Goal: Download file/media

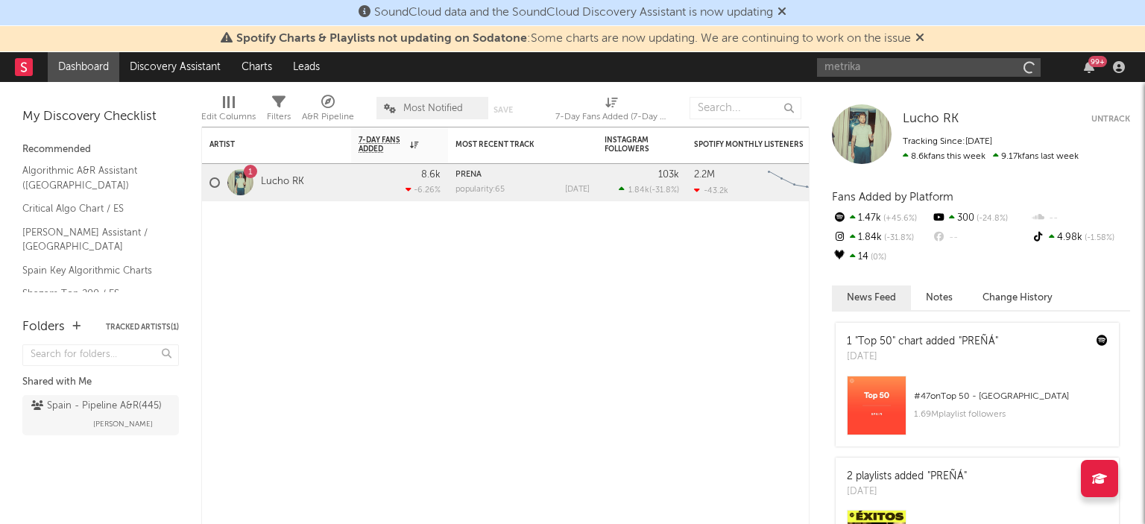
type input "metrika"
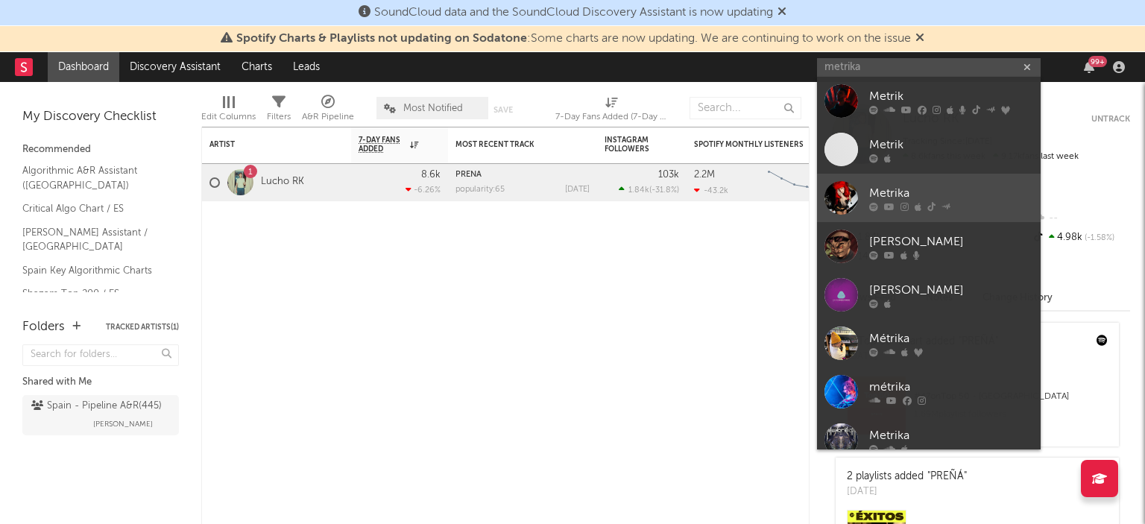
click at [850, 205] on div at bounding box center [842, 198] width 34 height 34
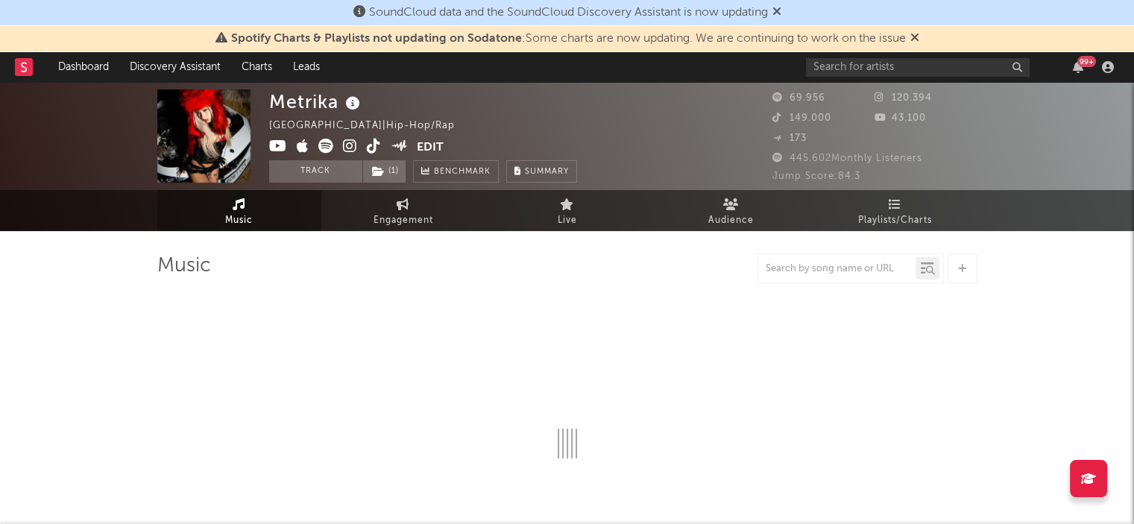
select select "6m"
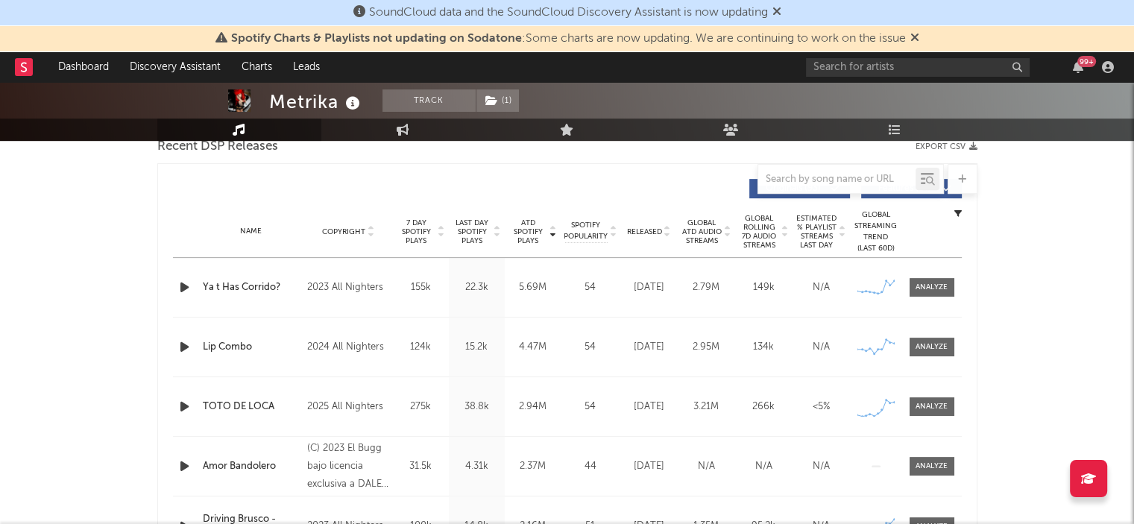
scroll to position [447, 0]
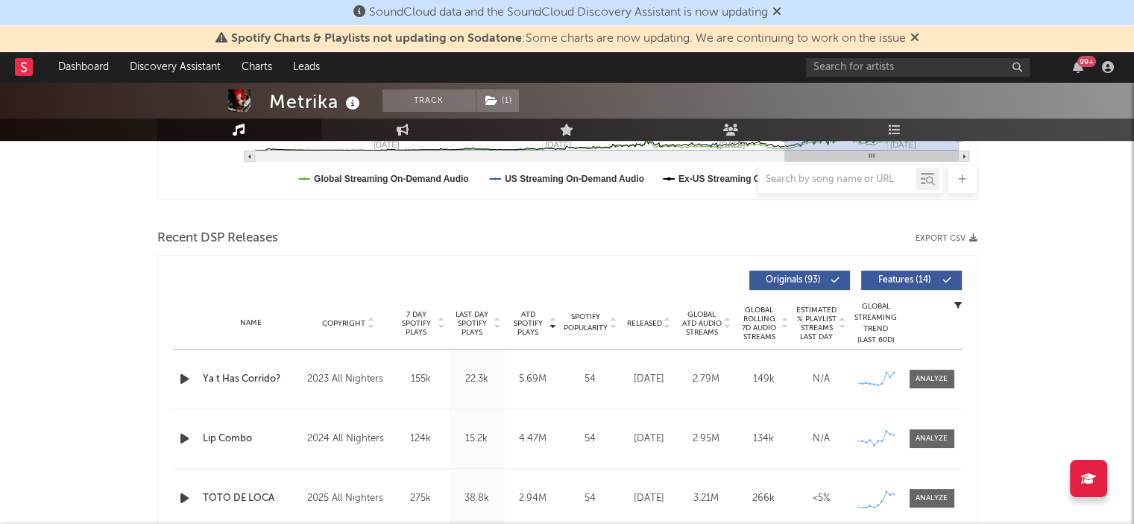
drag, startPoint x: 961, startPoint y: 244, endPoint x: 961, endPoint y: 235, distance: 8.9
click at [961, 242] on div "Recent DSP Releases Export CSV" at bounding box center [567, 238] width 820 height 25
click at [961, 232] on div "Recent DSP Releases Export CSV" at bounding box center [567, 238] width 820 height 25
click at [949, 238] on button "Export CSV" at bounding box center [947, 238] width 62 height 9
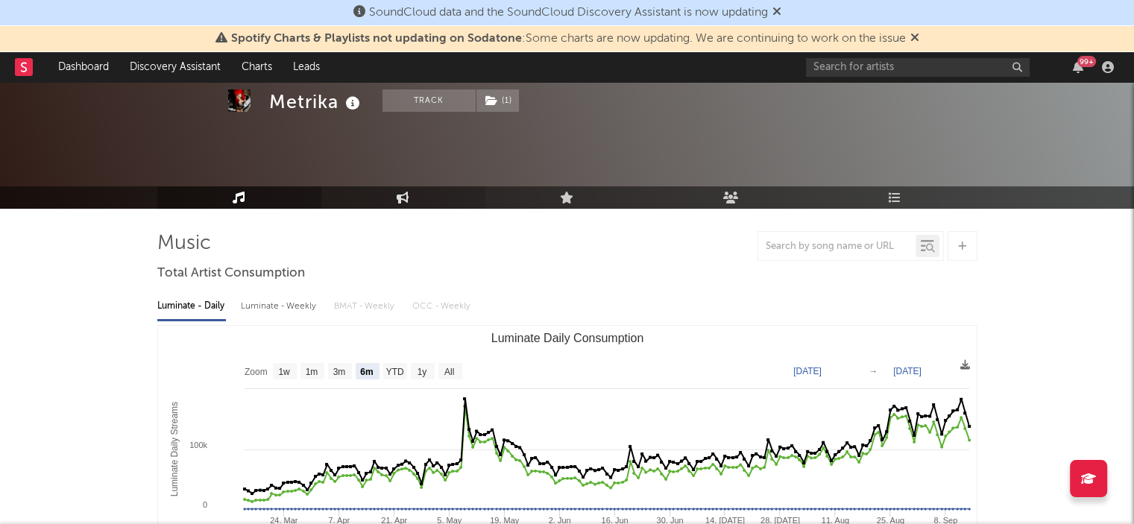
scroll to position [0, 0]
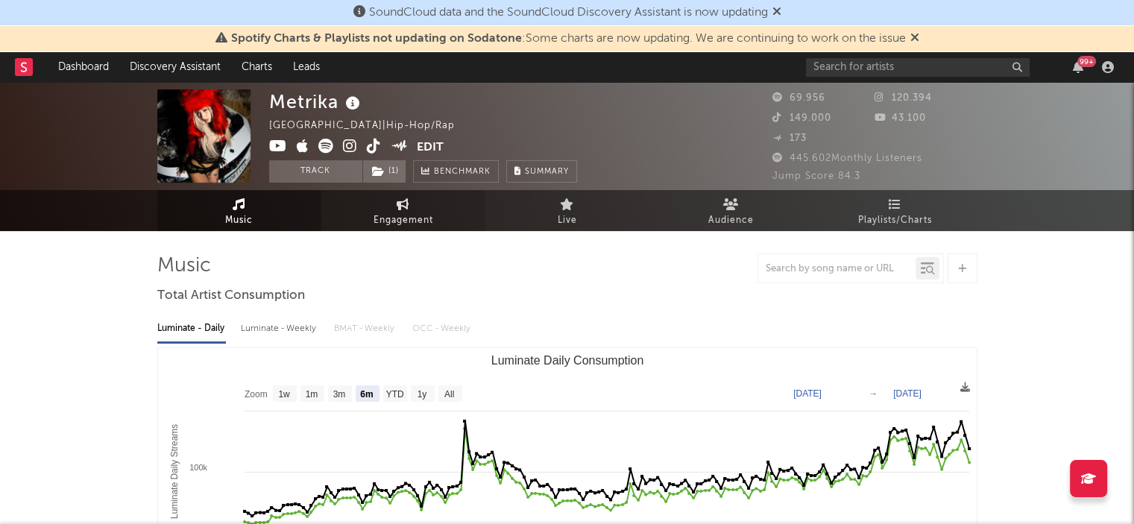
click at [370, 223] on link "Engagement" at bounding box center [403, 210] width 164 height 41
select select "1w"
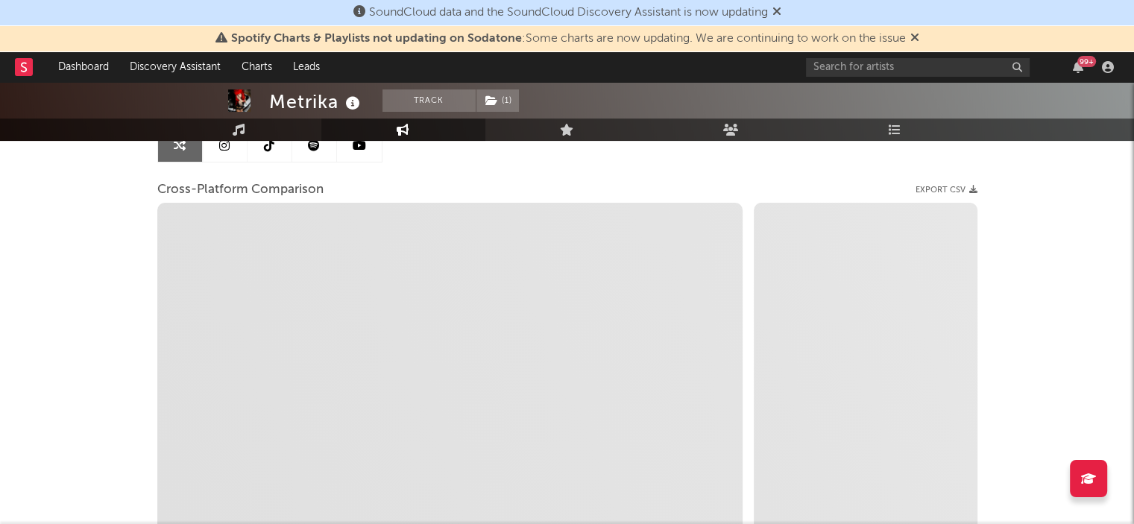
scroll to position [224, 0]
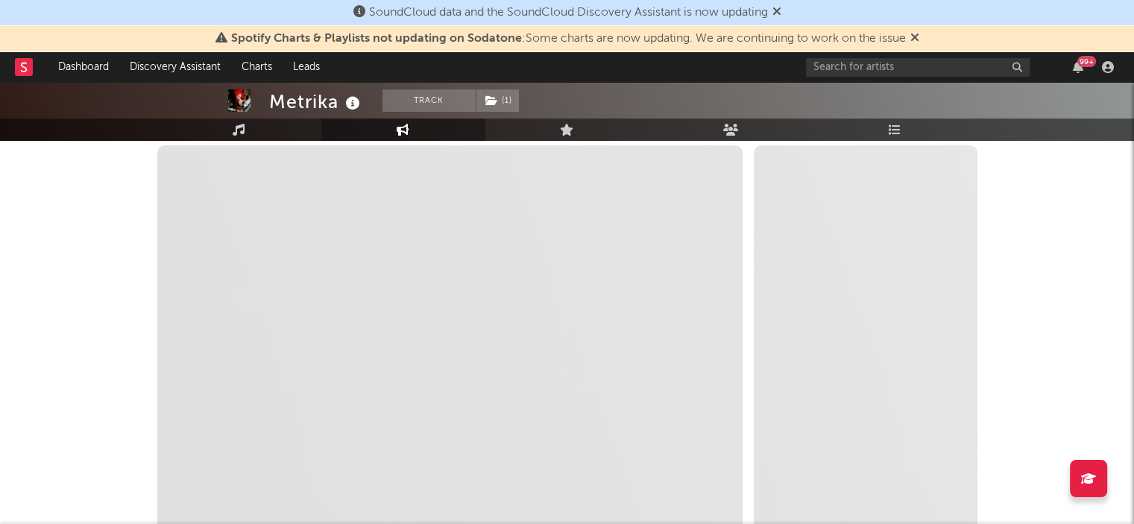
select select "1m"
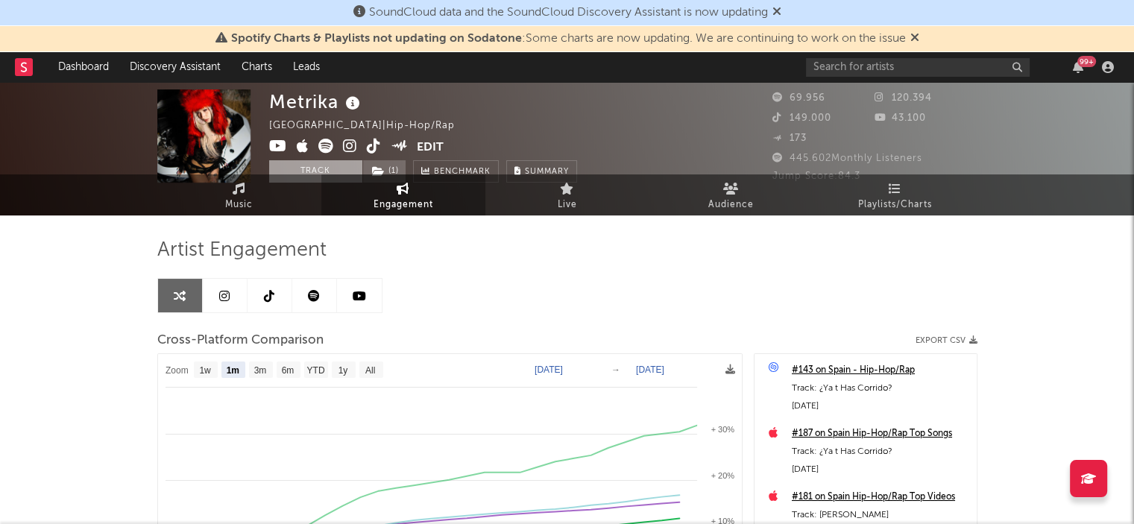
scroll to position [0, 0]
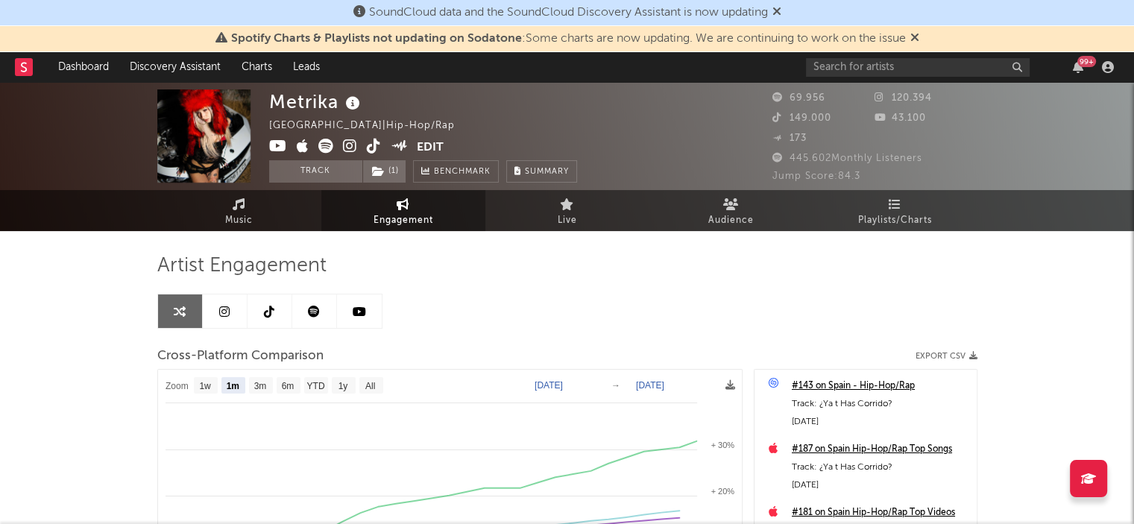
click at [719, 237] on div "Artist Engagement Cross-Platform Comparison Export CSV Zoom 1w 1m 3m 6m YTD 1y …" at bounding box center [567, 525] width 820 height 589
click at [727, 207] on icon at bounding box center [731, 204] width 16 height 12
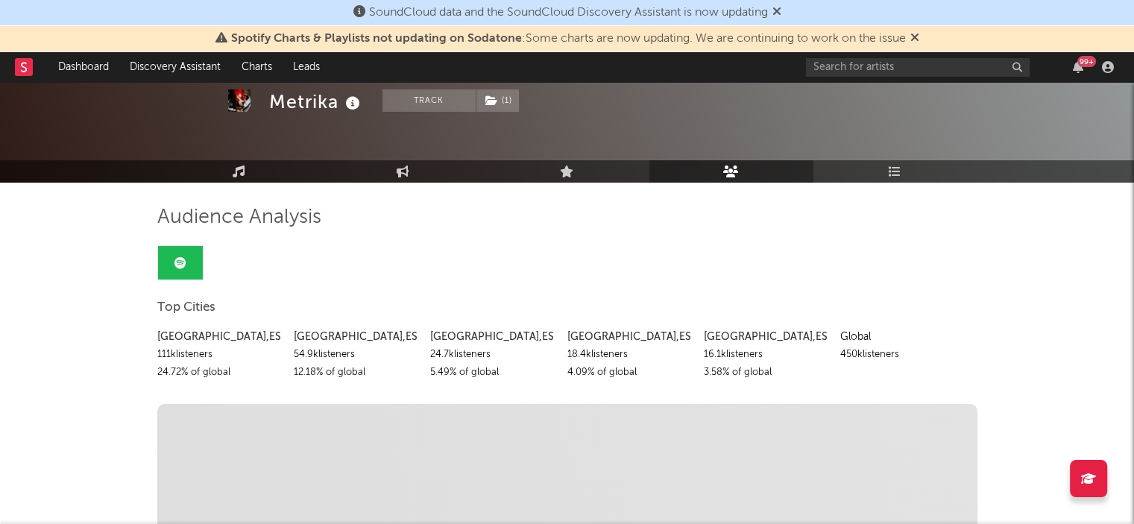
scroll to position [75, 0]
